Goal: Communication & Community: Answer question/provide support

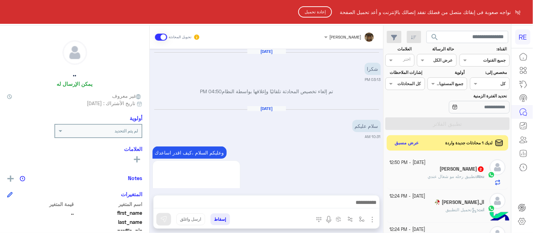
scroll to position [1631, 0]
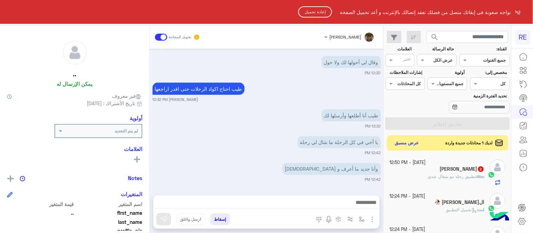
click at [321, 11] on button "إعادة تحميل" at bounding box center [315, 11] width 34 height 11
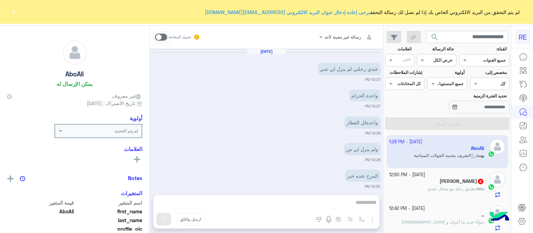
scroll to position [683, 0]
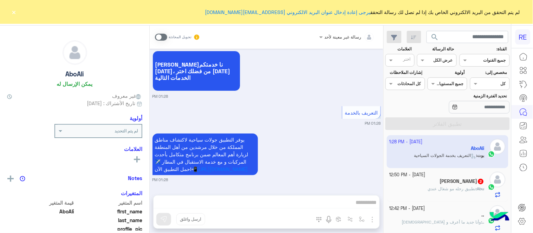
click at [13, 11] on button "×" at bounding box center [14, 11] width 7 height 7
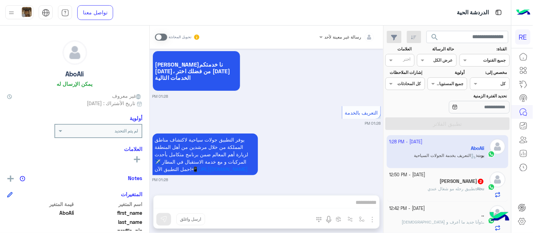
click at [161, 37] on span at bounding box center [161, 37] width 12 height 7
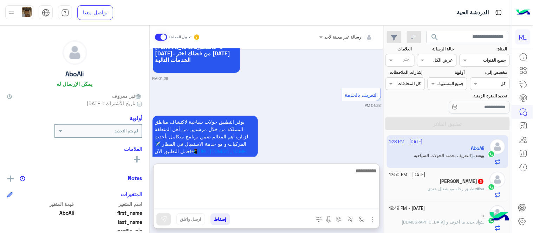
click at [308, 209] on textarea at bounding box center [266, 188] width 226 height 42
type textarea "**********"
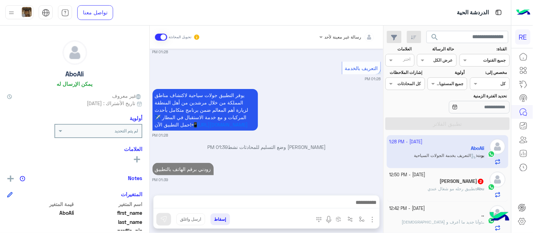
scroll to position [0, 0]
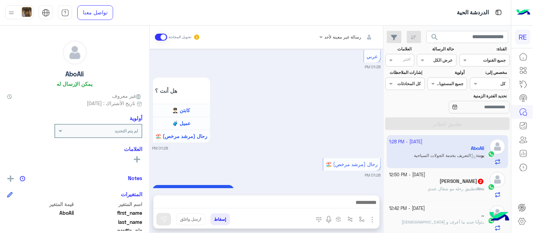
click at [456, 187] on span "تطبيق رحله مو شغال عندي" at bounding box center [452, 188] width 48 height 5
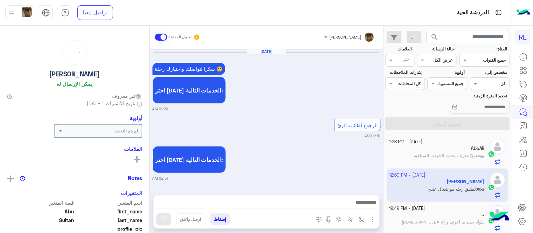
scroll to position [411, 0]
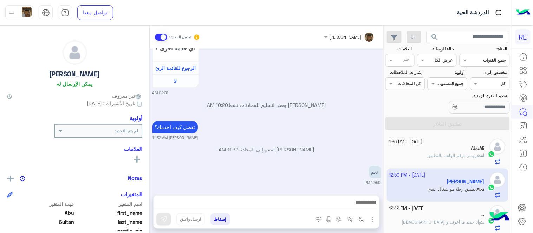
click at [276, 211] on div at bounding box center [266, 205] width 226 height 18
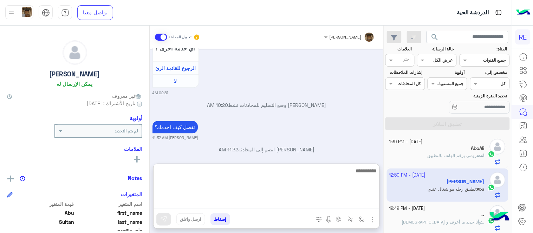
click at [268, 200] on textarea at bounding box center [266, 188] width 226 height 42
type textarea "**********"
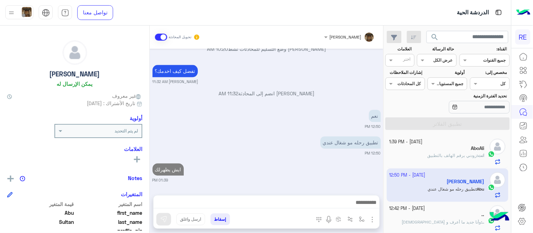
scroll to position [457, 0]
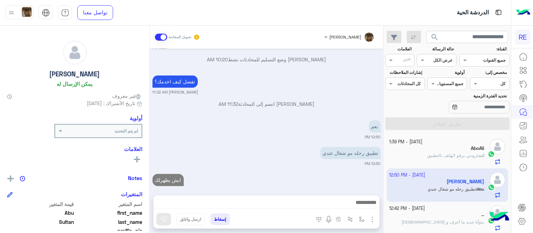
click at [423, 143] on small "[DATE] - 1:39 PM" at bounding box center [405, 142] width 33 height 7
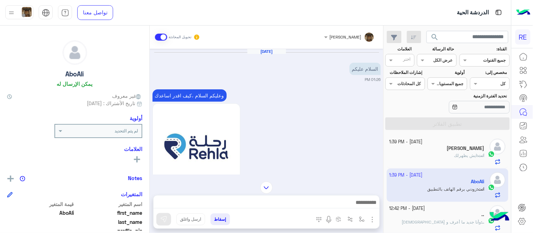
scroll to position [311, 0]
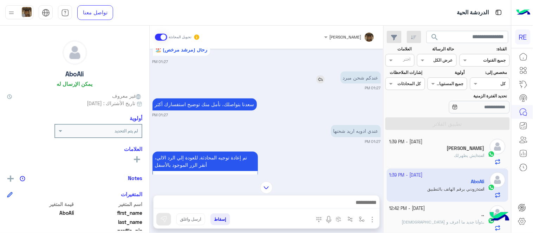
click at [321, 84] on img at bounding box center [320, 79] width 8 height 8
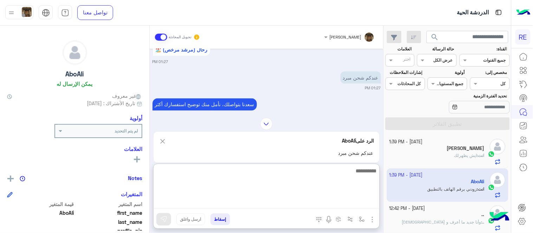
click at [306, 202] on textarea at bounding box center [266, 188] width 226 height 42
type textarea "*"
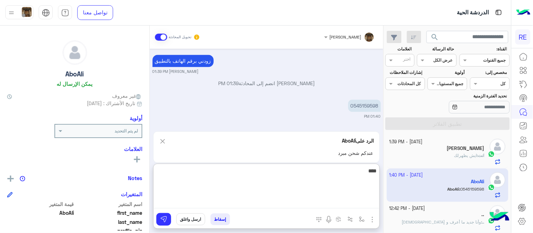
type textarea "****"
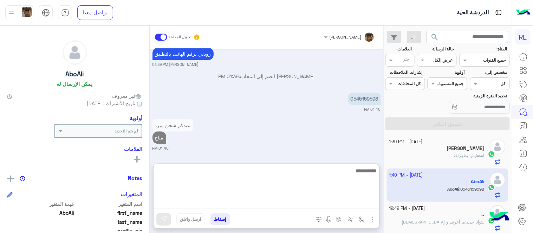
scroll to position [1092, 0]
type textarea "**********"
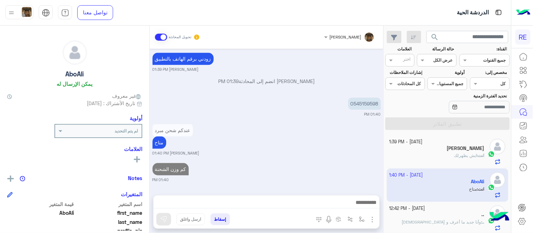
scroll to position [1088, 0]
click at [300, 141] on div "[DATE] السلام عليكم 01:26 PM وعليكم السلام ،كيف اقدر اساعدك اهلًا بك في تطبيق ر…" at bounding box center [266, 119] width 233 height 140
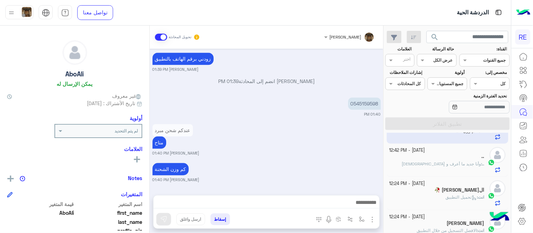
scroll to position [51, 0]
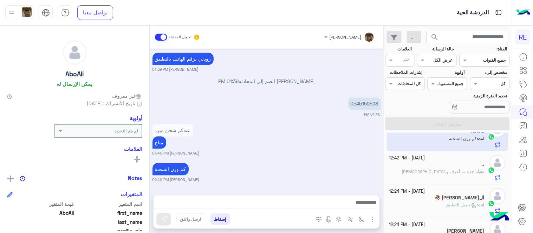
click at [458, 173] on span "‏وأنا جديد ما أعرف و [DEMOGRAPHIC_DATA]" at bounding box center [441, 171] width 79 height 5
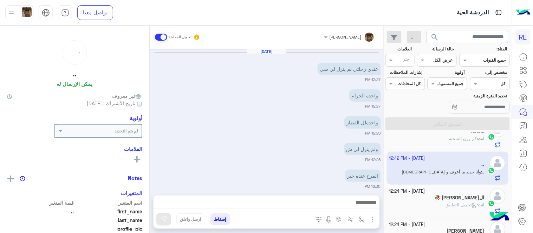
scroll to position [141, 0]
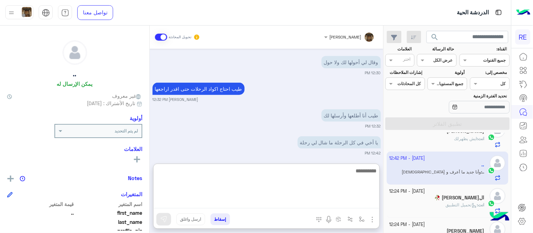
click at [308, 206] on textarea at bounding box center [266, 188] width 226 height 42
type textarea "**********"
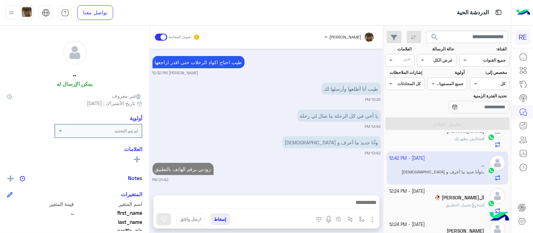
click at [314, 138] on div "[DATE] ‏عندي رحلتي لم ينزل لي شي 12:27 PM ‏واحدة الحرام 12:27 PM ‏واحدةلل القطا…" at bounding box center [266, 119] width 233 height 140
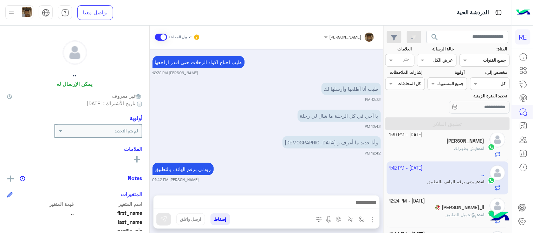
scroll to position [0, 0]
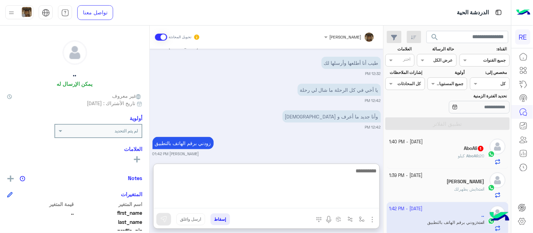
click at [330, 206] on textarea at bounding box center [266, 188] width 226 height 42
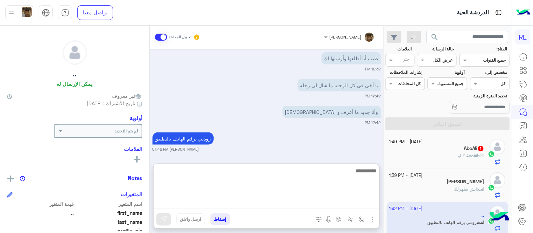
scroll to position [199, 0]
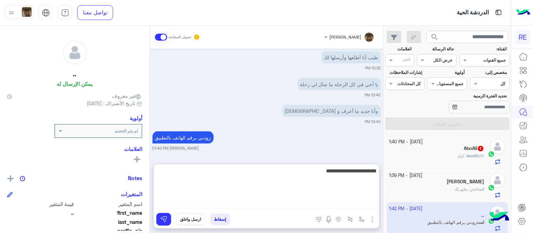
type textarea "**********"
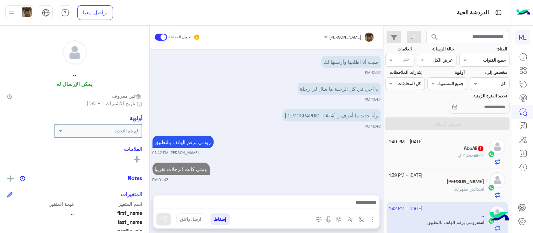
scroll to position [194, 0]
click at [315, 132] on div "[DATE] ‏عندي رحلتي لم ينزل لي شي 12:27 PM ‏واحدة الحرام 12:27 PM ‏واحدةلل القطا…" at bounding box center [266, 119] width 233 height 140
click at [454, 158] on div "AboAli : 20 كيلو" at bounding box center [436, 159] width 95 height 12
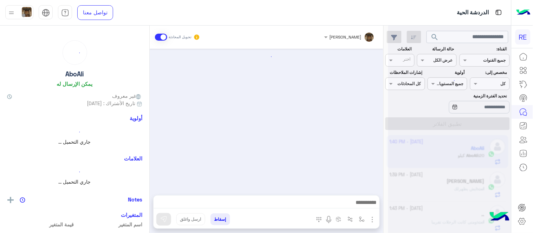
scroll to position [187, 0]
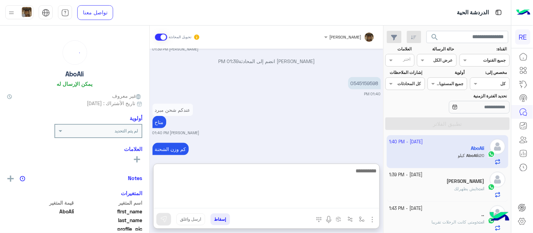
click at [282, 199] on textarea at bounding box center [266, 188] width 226 height 42
type textarea "**********"
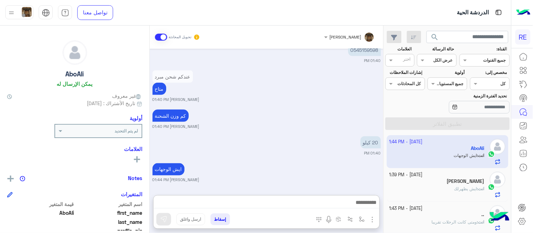
click at [232, 81] on div "[DATE] [PERSON_NAME]نا خدمتكم [DATE]، من فضلك اختر [DATE] الخدمات التالية 01:28…" at bounding box center [266, 119] width 233 height 140
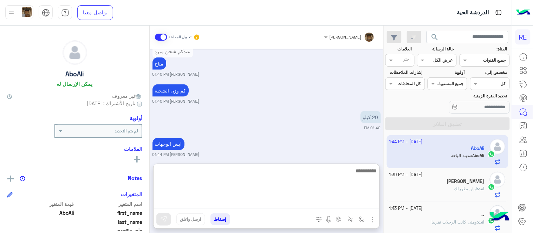
click at [295, 203] on textarea at bounding box center [266, 188] width 226 height 42
drag, startPoint x: 295, startPoint y: 203, endPoint x: 305, endPoint y: 219, distance: 19.3
click at [305, 219] on div "إسقاط ارسل واغلق" at bounding box center [266, 196] width 226 height 65
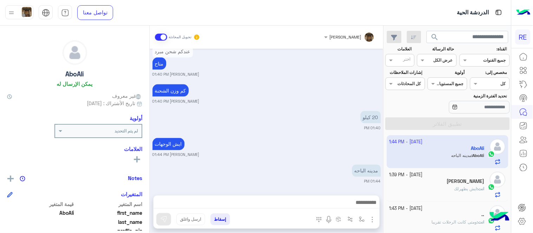
click at [256, 99] on div "[DATE] [PERSON_NAME]نا خدمتكم [DATE]، من فضلك اختر [DATE] الخدمات التالية 01:28…" at bounding box center [266, 119] width 233 height 140
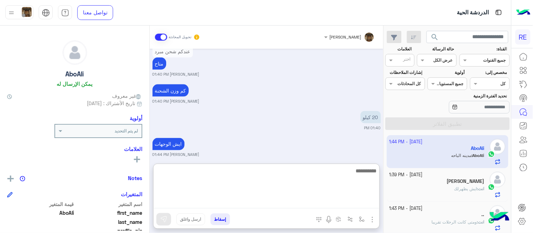
click at [262, 204] on textarea at bounding box center [266, 188] width 226 height 42
type textarea "**********"
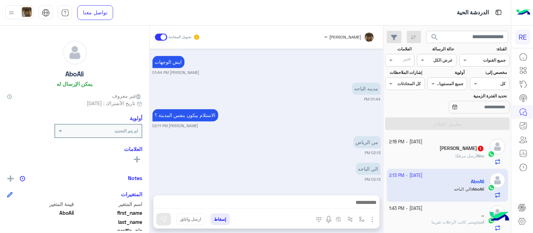
scroll to position [321, 0]
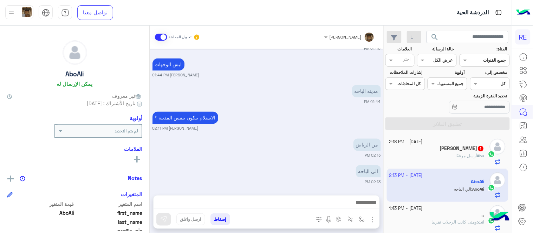
click at [286, 144] on div "[DATE] [PERSON_NAME]نا خدمتكم [DATE]، من فضلك اختر [DATE] الخدمات التالية 01:28…" at bounding box center [266, 119] width 233 height 140
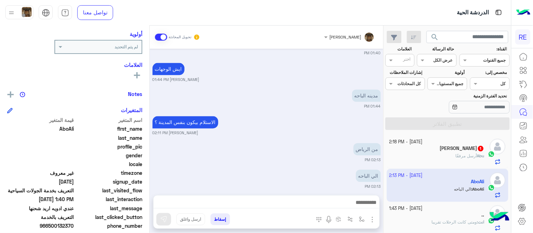
scroll to position [120, 0]
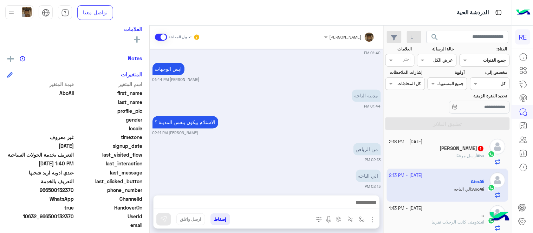
click at [71, 189] on span "966500132370" at bounding box center [40, 190] width 67 height 7
copy span "966500132370"
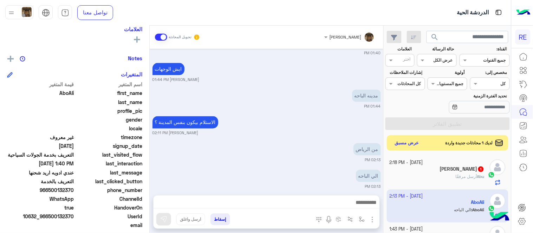
click at [279, 132] on div "[DATE] [PERSON_NAME]نا خدمتكم [DATE]، من فضلك اختر [DATE] الخدمات التالية 01:28…" at bounding box center [266, 119] width 233 height 140
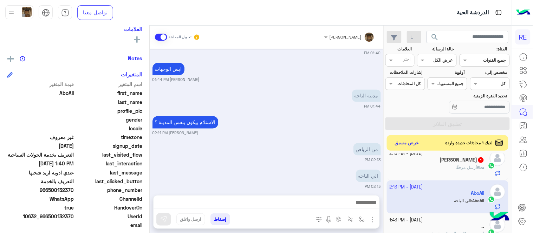
scroll to position [0, 0]
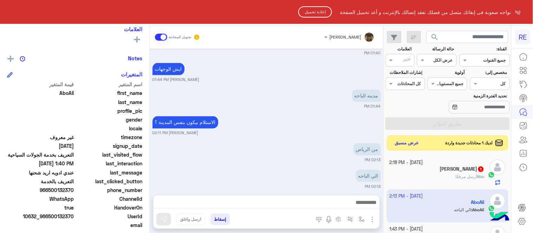
click at [303, 9] on button "إعادة تحميل" at bounding box center [315, 11] width 34 height 11
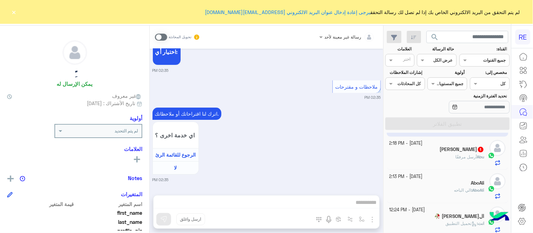
scroll to position [138, 0]
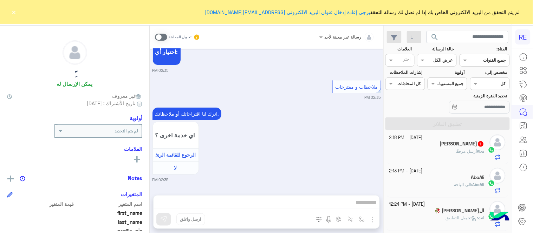
click at [427, 183] on div "AboAli : الي الباحه" at bounding box center [436, 188] width 95 height 12
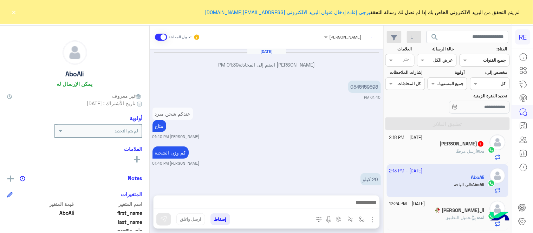
scroll to position [144, 0]
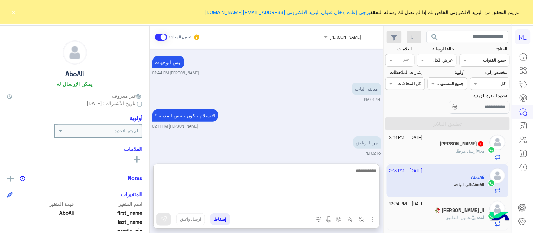
click at [265, 206] on textarea at bounding box center [266, 188] width 226 height 42
type textarea "**********"
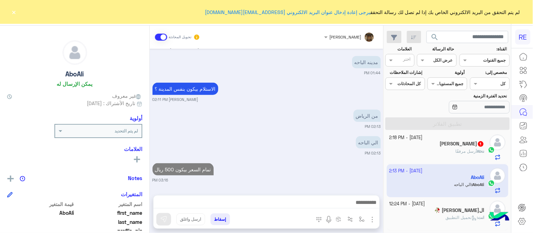
click at [289, 153] on div "Oct 15, 2025 عبير زكريا انضم إلى المحادثة 01:39 PM 0545159598 01:40 PM عندكم شح…" at bounding box center [266, 119] width 233 height 140
click at [414, 149] on div "Abu أرسل مرفقًا" at bounding box center [436, 154] width 95 height 12
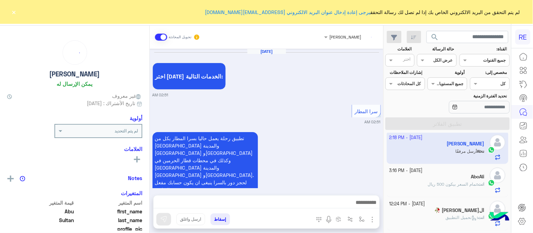
scroll to position [458, 0]
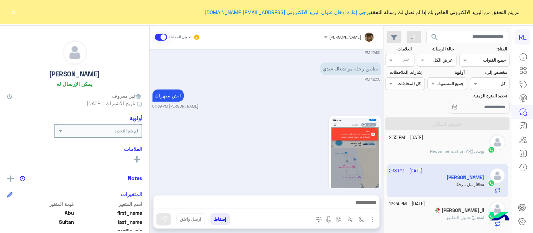
click at [362, 145] on img at bounding box center [355, 160] width 48 height 85
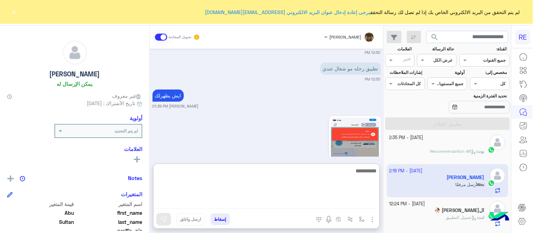
click at [314, 201] on textarea at bounding box center [266, 188] width 226 height 42
type textarea "**********"
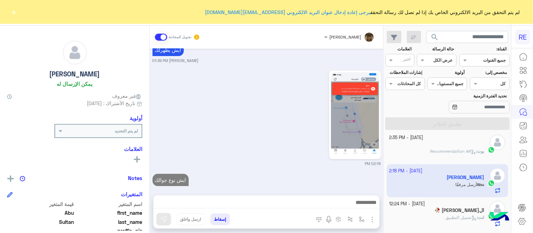
scroll to position [485, 0]
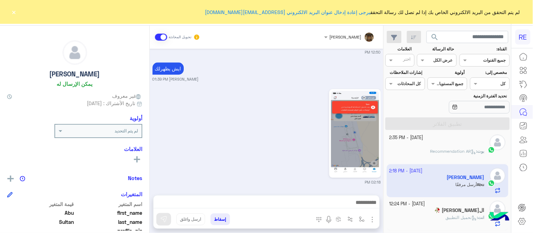
click at [335, 157] on div "عبير زكريا تحويل المحادثة Oct 15, 2025 اختر احد الخدمات التالية: 02:51 AM سرا ا…" at bounding box center [266, 131] width 233 height 211
click at [335, 157] on div "Oct 15, 2025 اختر احد الخدمات التالية: 02:51 AM سرا المطار 02:51 AM تطبيق رحلة …" at bounding box center [266, 119] width 233 height 140
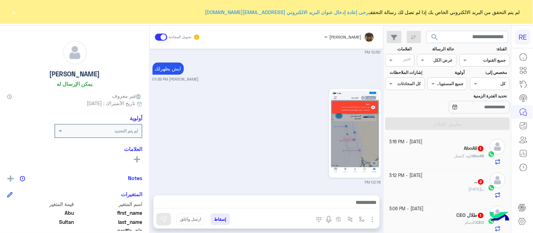
scroll to position [5, 0]
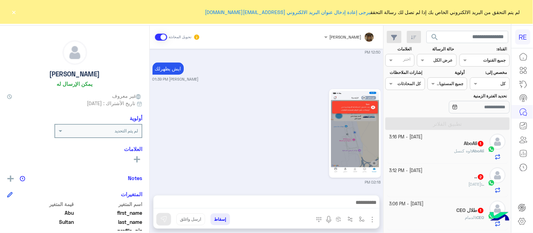
click at [440, 148] on div "AboAli 1" at bounding box center [436, 144] width 95 height 7
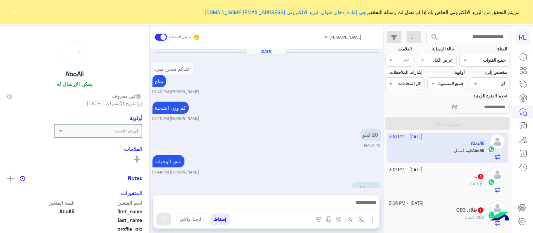
scroll to position [153, 0]
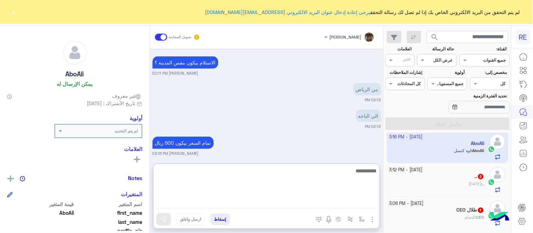
click at [322, 202] on textarea at bounding box center [266, 188] width 226 height 42
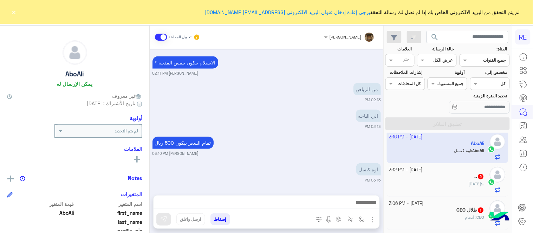
click at [341, 135] on div "تمام السعر بيكون 500 ريال عبير زكريا 03:16 PM" at bounding box center [266, 145] width 228 height 21
click at [454, 190] on div ".. : ‏قبل أسبوع" at bounding box center [436, 187] width 95 height 12
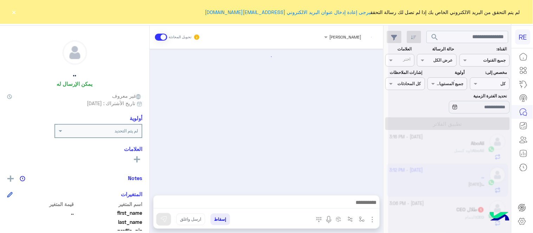
click at [12, 13] on button "×" at bounding box center [14, 11] width 7 height 7
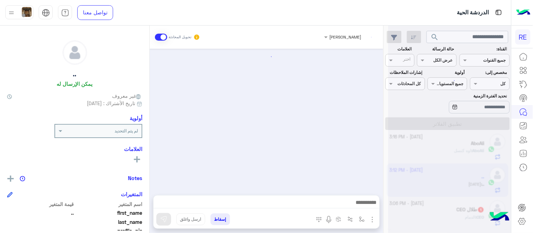
scroll to position [141, 0]
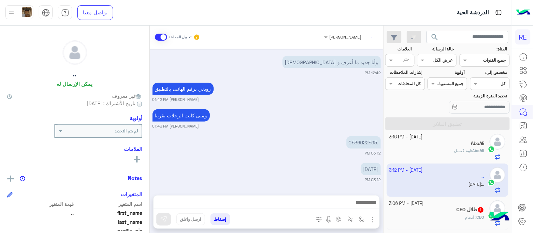
click at [275, 145] on div ".0536622595 03:12 PM" at bounding box center [266, 145] width 228 height 21
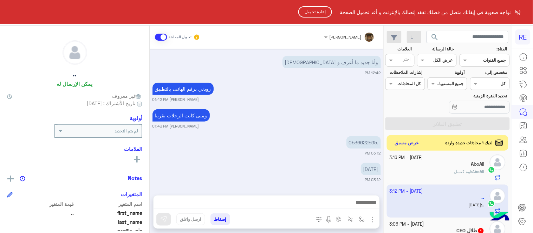
click at [303, 17] on button "إعادة تحميل" at bounding box center [315, 11] width 34 height 11
